Goal: Use online tool/utility: Utilize a website feature to perform a specific function

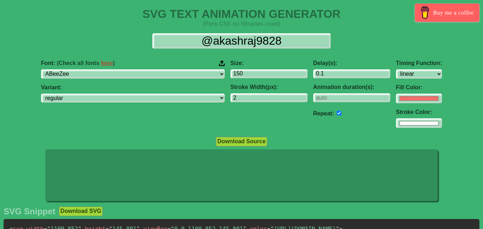
select select "linear"
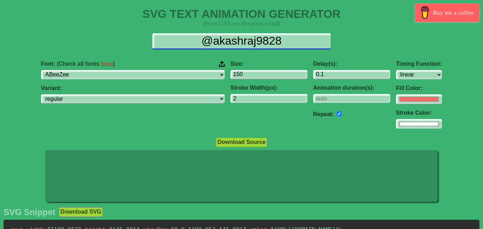
click at [221, 40] on input "@akashraj9828" at bounding box center [241, 41] width 178 height 16
drag, startPoint x: 185, startPoint y: 37, endPoint x: 295, endPoint y: 40, distance: 110.6
click at [295, 40] on input "@akashraj9828" at bounding box center [241, 41] width 178 height 16
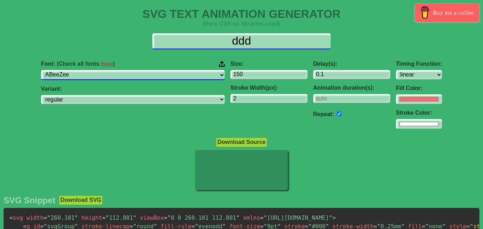
type input "ddd"
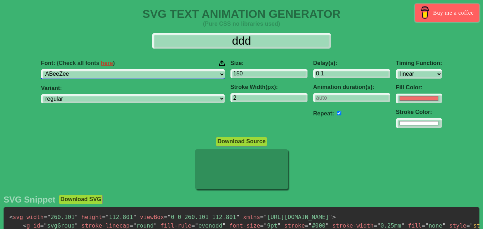
click at [146, 78] on select "ABeeZee [PERSON_NAME] Display AR One Sans [PERSON_NAME] Libre Aboreto Abril Fat…" at bounding box center [133, 74] width 184 height 10
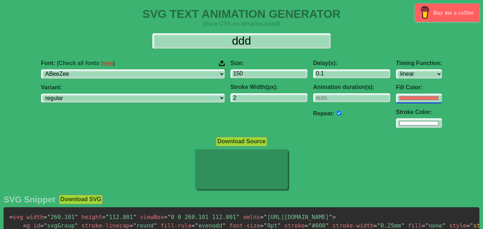
click at [396, 97] on input "#f16f6b" at bounding box center [419, 98] width 46 height 10
type input "#000000"
click at [228, 106] on div "Size: 150 Stroke Width(px): 2" at bounding box center [269, 94] width 83 height 80
